Goal: Check status: Check status

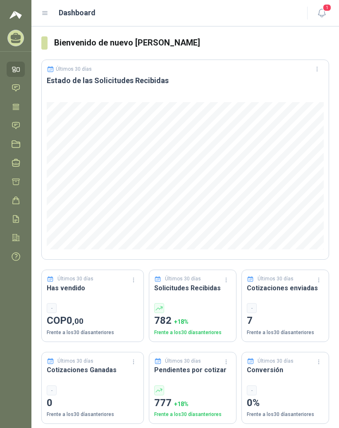
click at [45, 15] on icon at bounding box center [45, 13] width 5 height 3
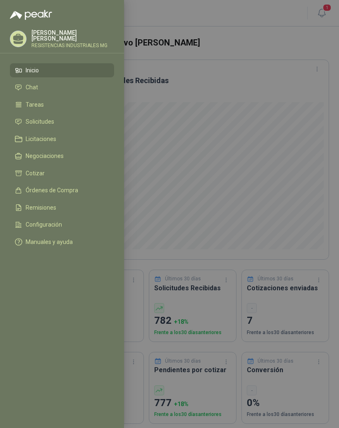
click at [59, 122] on li "Solicitudes" at bounding box center [62, 121] width 94 height 7
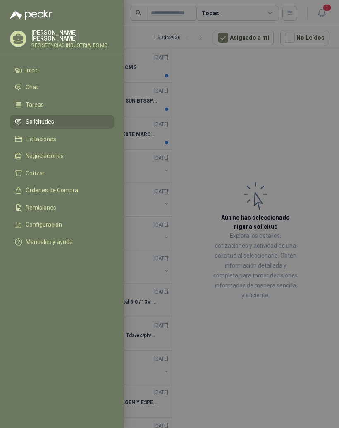
click at [299, 121] on div at bounding box center [169, 214] width 339 height 428
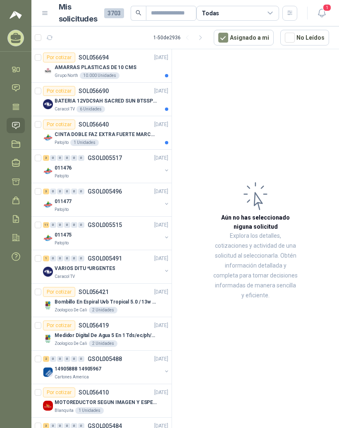
click at [105, 72] on div "10.000 Unidades" at bounding box center [100, 75] width 40 height 7
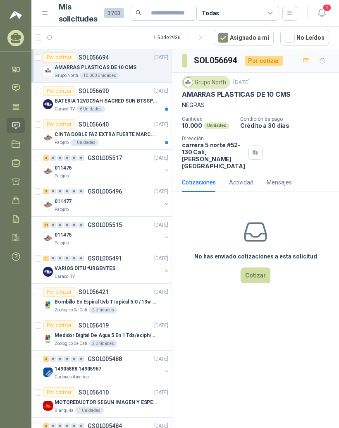
click at [198, 79] on div "Grupo North" at bounding box center [206, 82] width 48 height 12
click at [190, 80] on img at bounding box center [188, 82] width 9 height 9
click at [74, 139] on div "CINTA DOBLE FAZ EXTRA FUERTE MARCA:3M" at bounding box center [112, 134] width 114 height 10
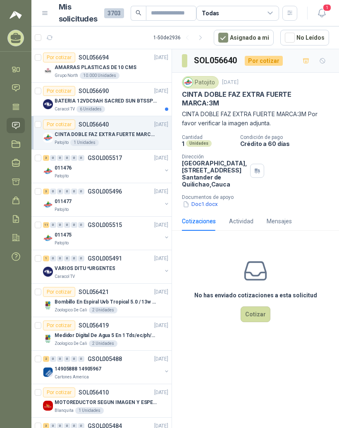
click at [119, 100] on p "BATERIA 12VDC9AH SACRED SUN BTSSP12-9HR" at bounding box center [106, 101] width 103 height 8
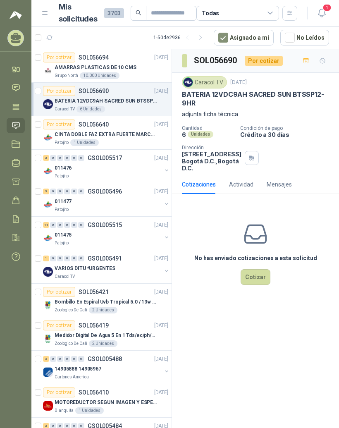
scroll to position [10, 0]
